Goal: Check status

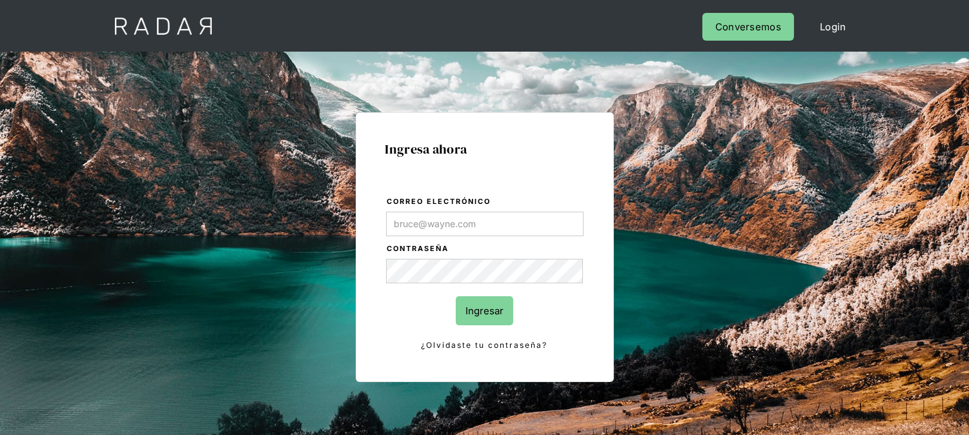
type input "[EMAIL_ADDRESS][PERSON_NAME][DOMAIN_NAME]"
click at [468, 325] on form "Correo electrónico kinta.morioka@monnetpayments.com Contraseña Ingresar ¿Olvida…" at bounding box center [484, 273] width 199 height 157
click at [469, 319] on input "Ingresar" at bounding box center [484, 310] width 57 height 29
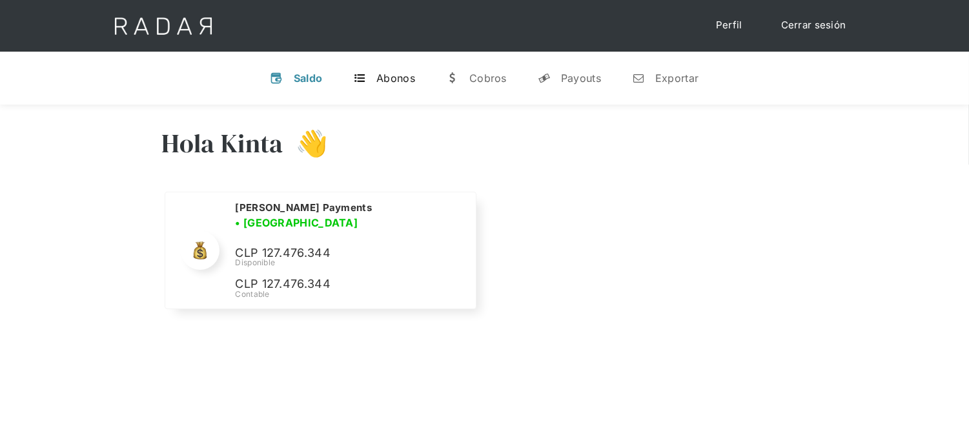
click at [403, 75] on div "Abonos" at bounding box center [395, 78] width 39 height 13
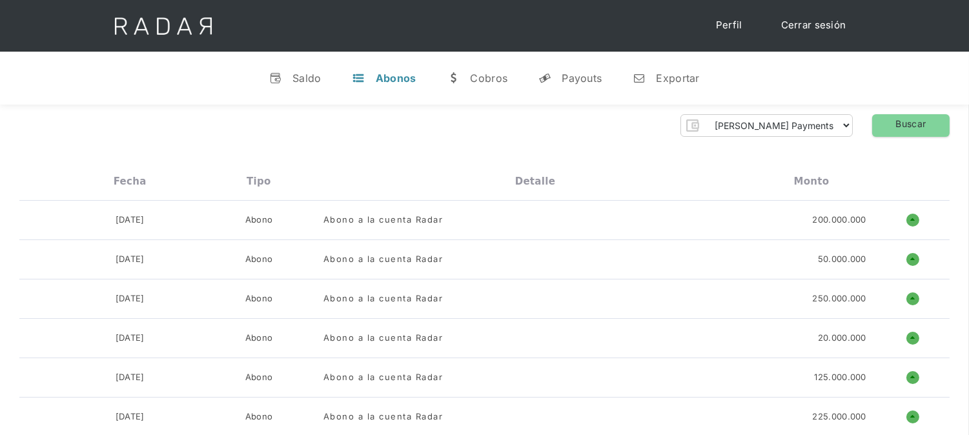
click at [820, 27] on link "Cerrar sesión" at bounding box center [813, 25] width 91 height 25
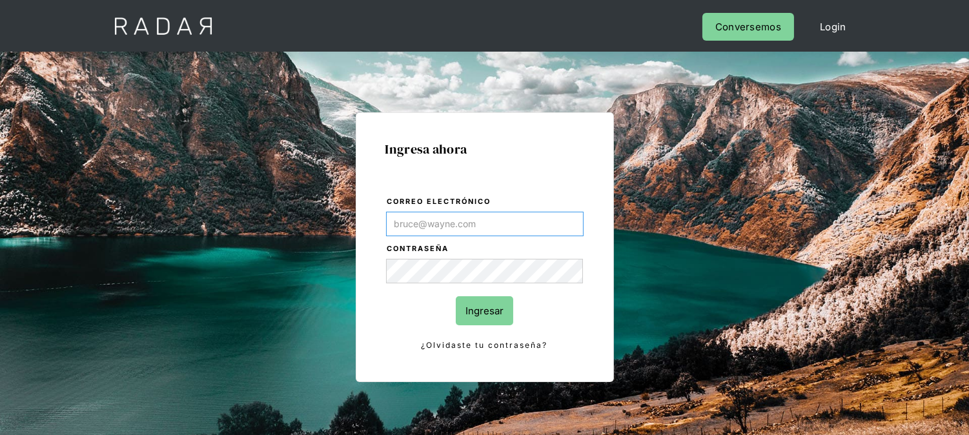
type input "[EMAIL_ADDRESS][PERSON_NAME][DOMAIN_NAME]"
click at [494, 304] on input "Ingresar" at bounding box center [484, 310] width 57 height 29
